Goal: Task Accomplishment & Management: Manage account settings

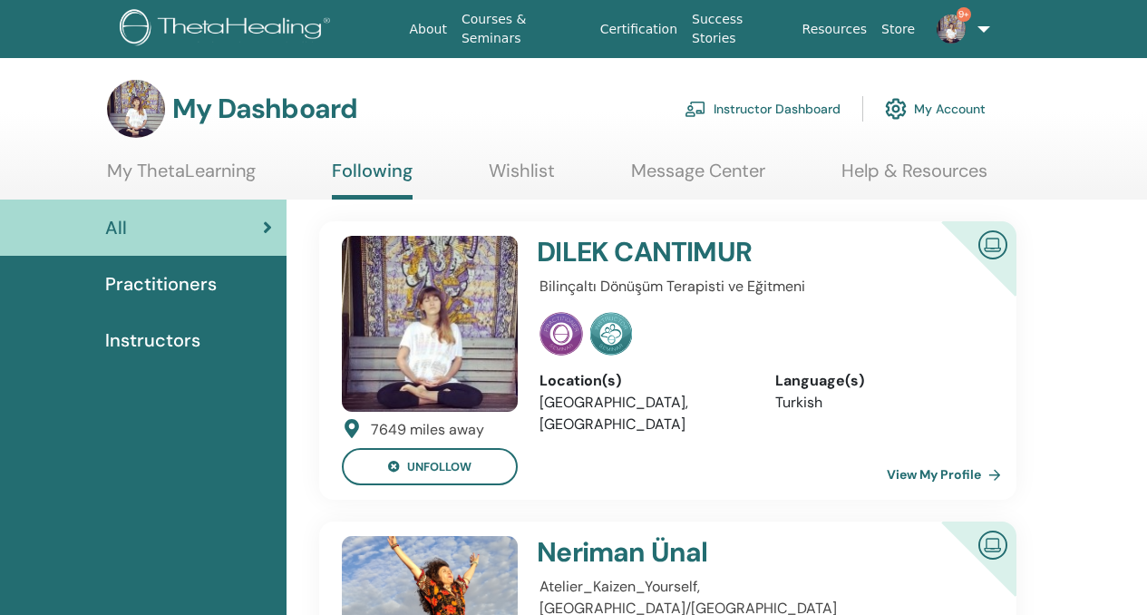
click at [783, 108] on link "Instructor Dashboard" at bounding box center [763, 109] width 156 height 40
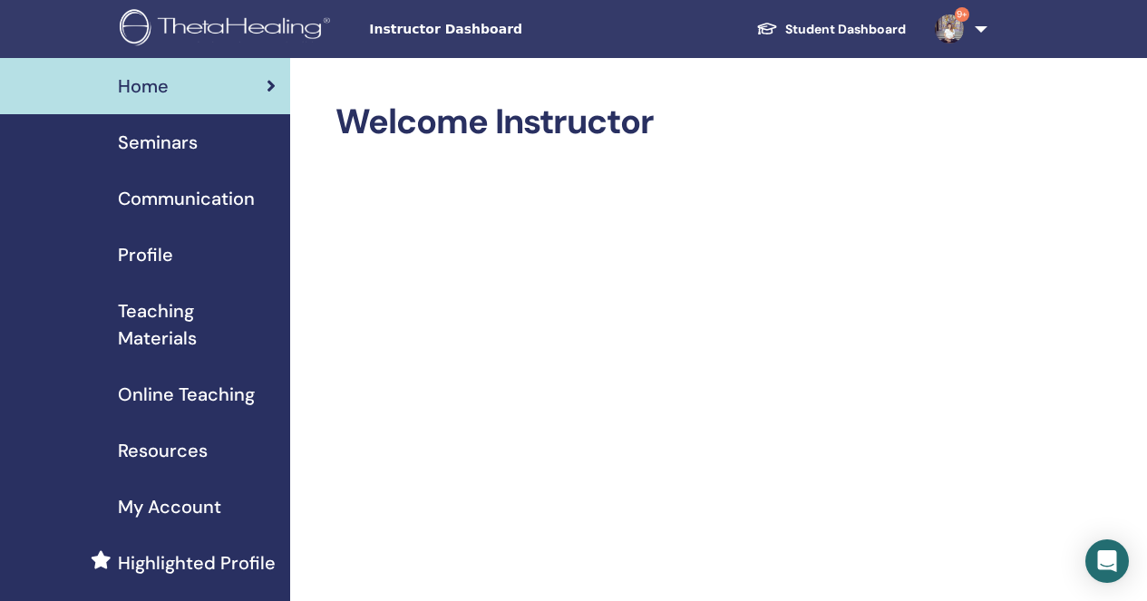
click at [180, 149] on span "Seminars" at bounding box center [158, 142] width 80 height 27
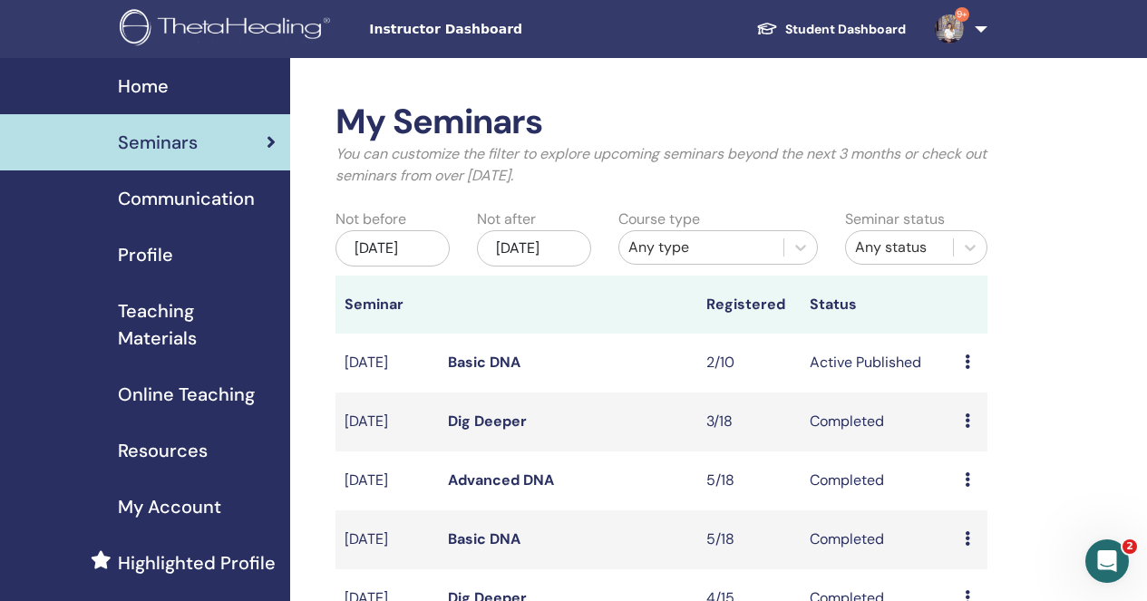
click at [968, 369] on icon at bounding box center [967, 362] width 5 height 15
click at [992, 442] on link "Attendees" at bounding box center [979, 447] width 69 height 19
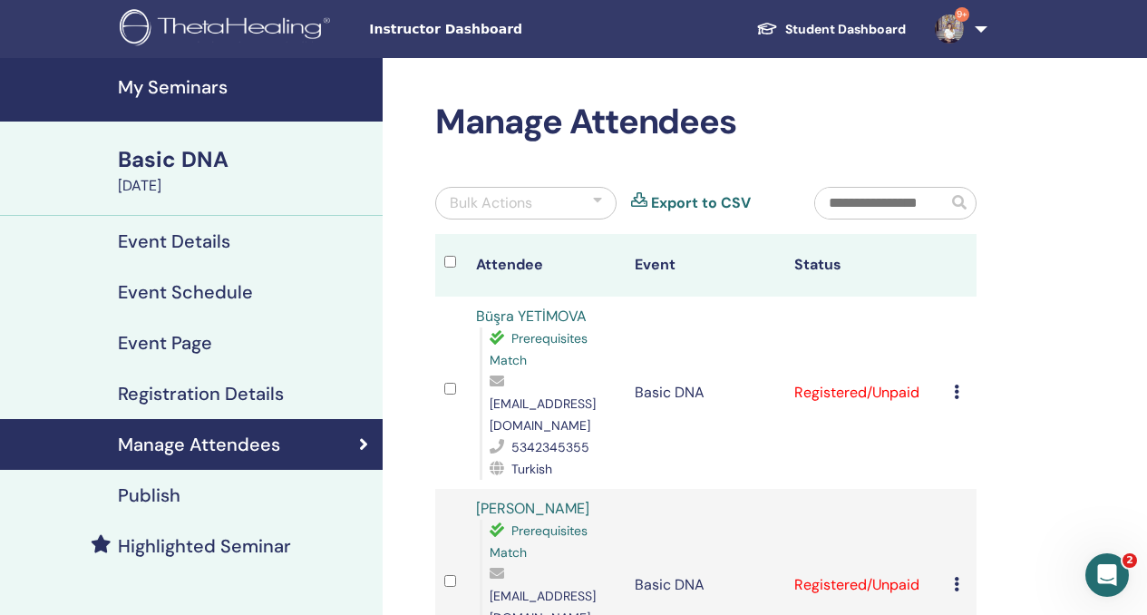
click at [953, 379] on td "Cancel Registration Do not auto-certify Mark as Paid Mark as Unpaid Mark as Abs…" at bounding box center [961, 393] width 32 height 192
click at [955, 385] on icon at bounding box center [956, 392] width 5 height 15
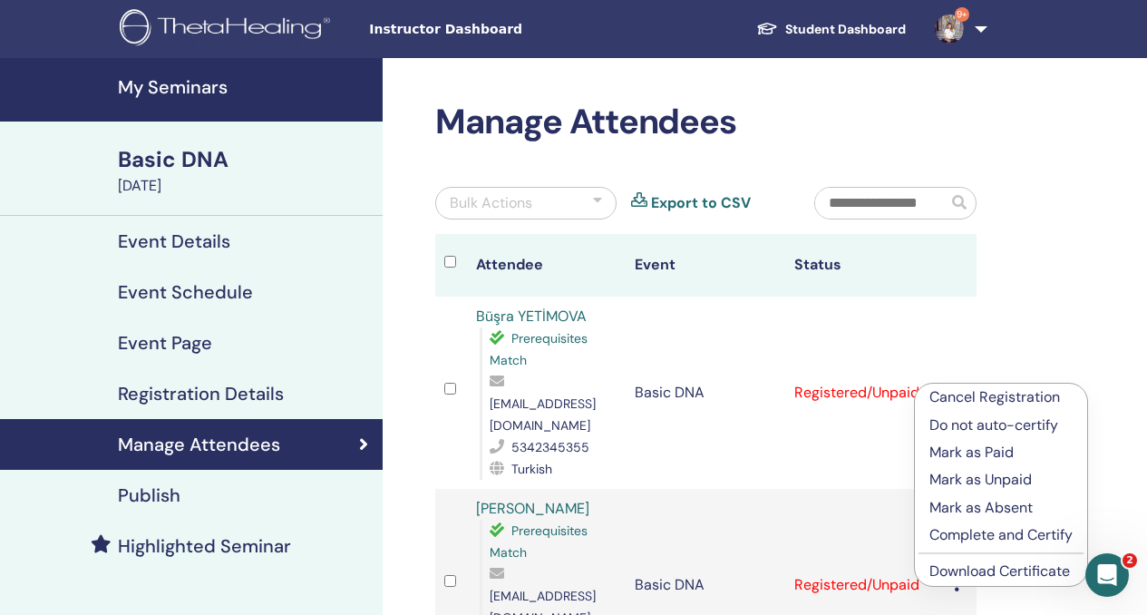
click at [994, 453] on p "Mark as Paid" at bounding box center [1001, 453] width 143 height 22
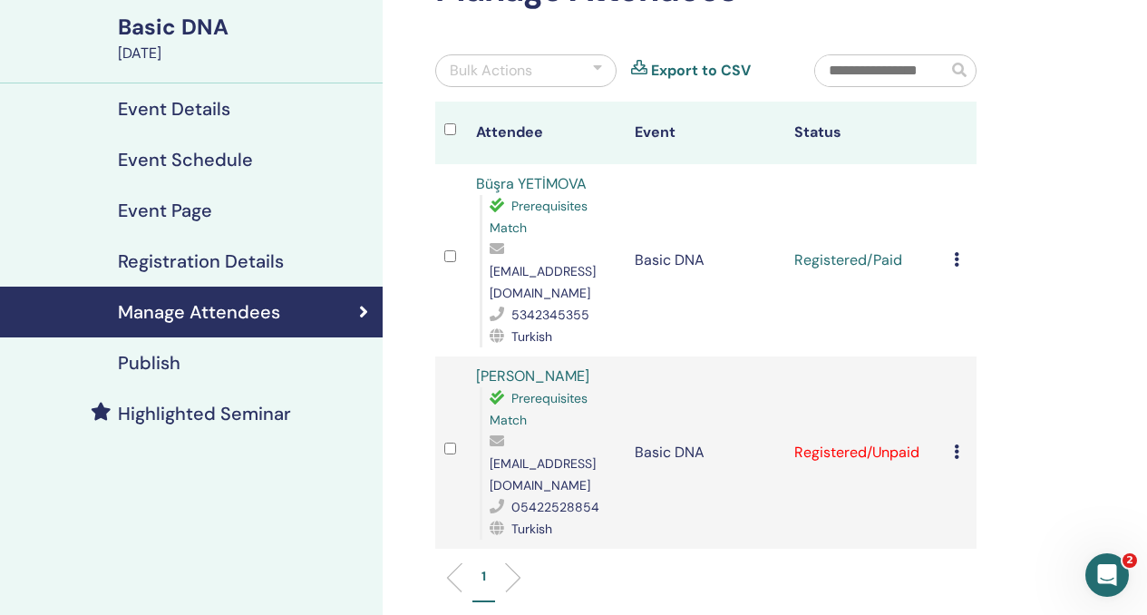
scroll to position [141, 0]
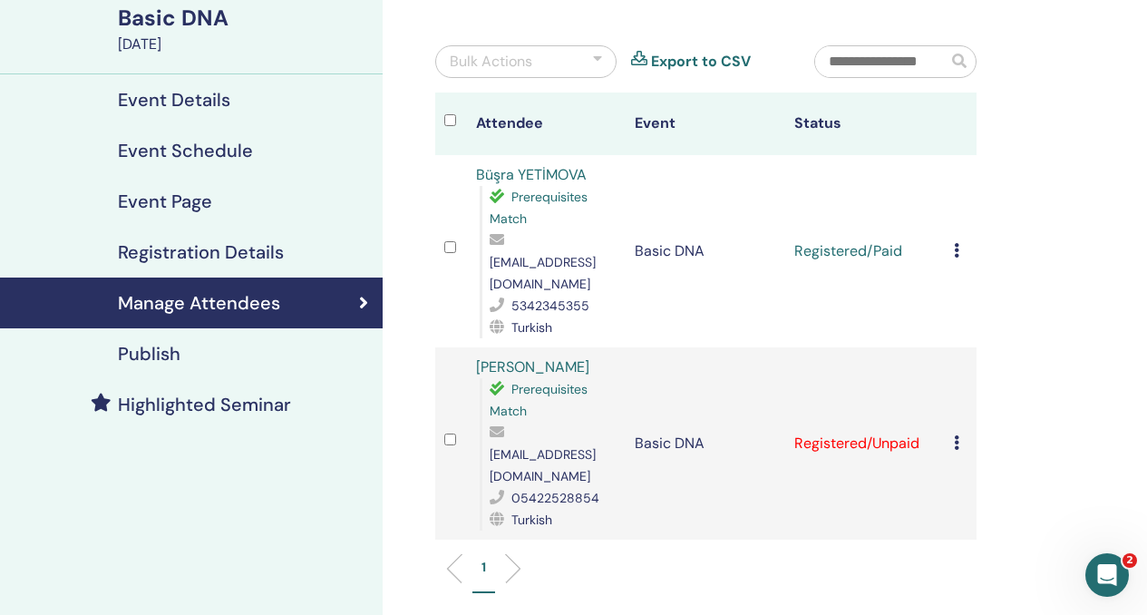
click at [954, 435] on icon at bounding box center [956, 442] width 5 height 15
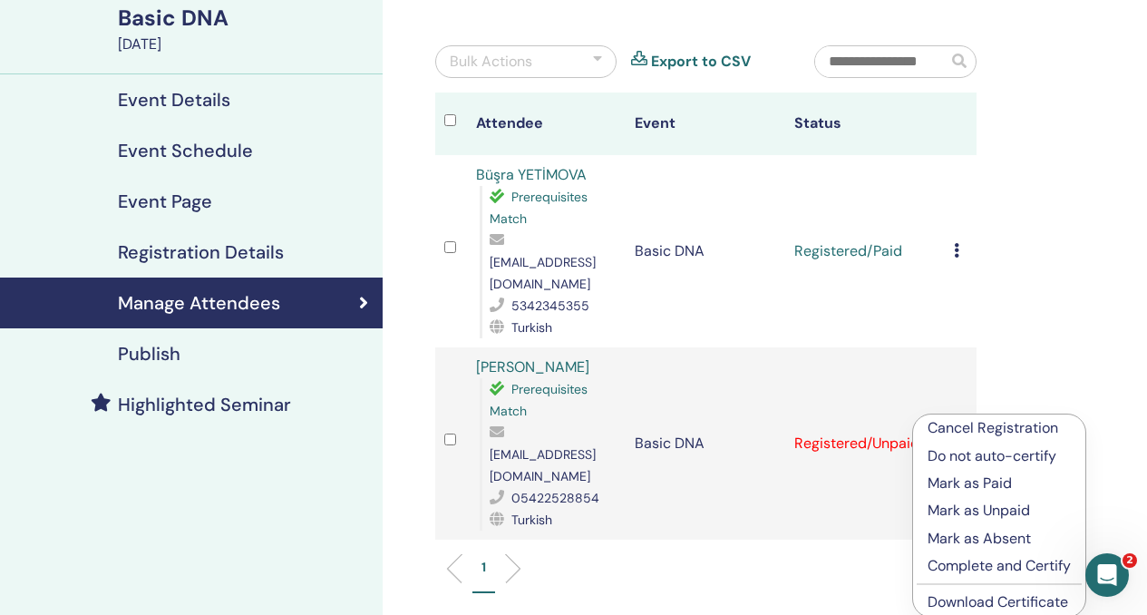
click at [953, 483] on p "Mark as Paid" at bounding box center [999, 484] width 143 height 22
